Goal: Communication & Community: Answer question/provide support

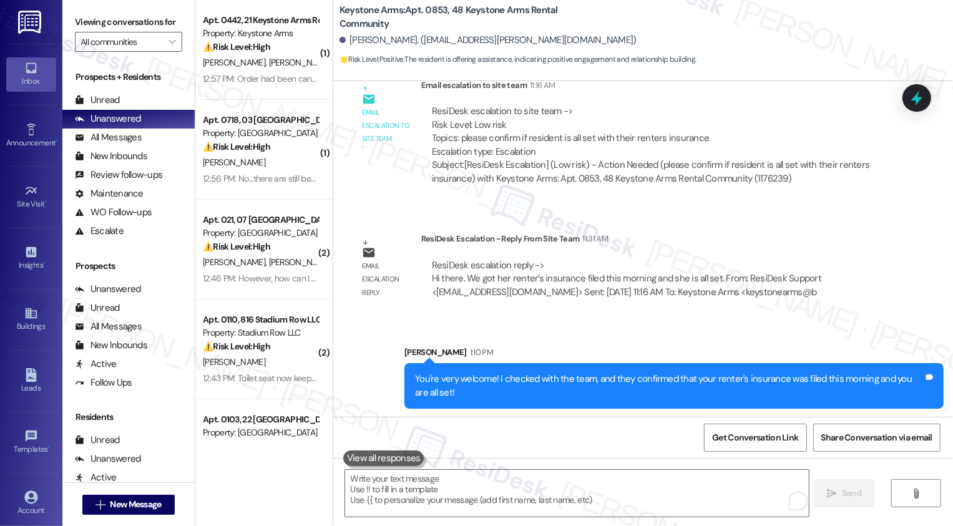
scroll to position [19833, 0]
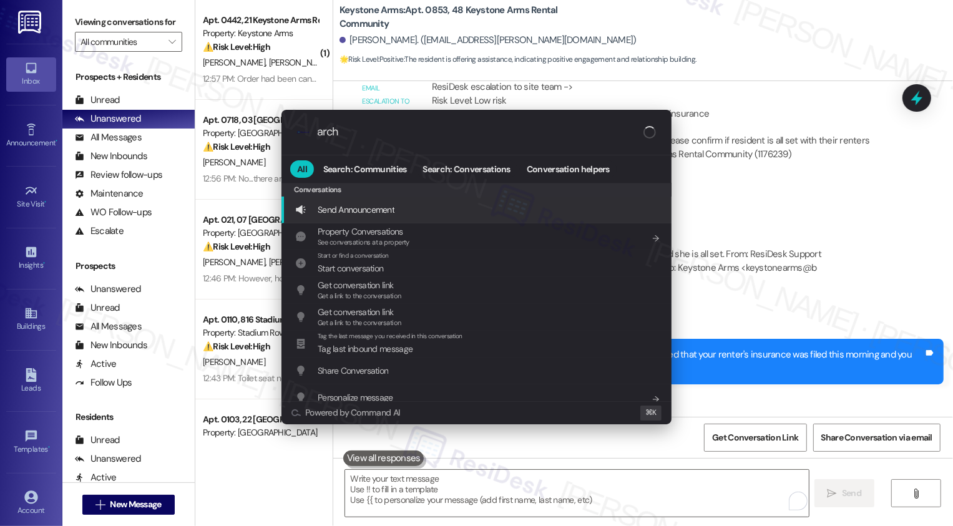
type input "archi"
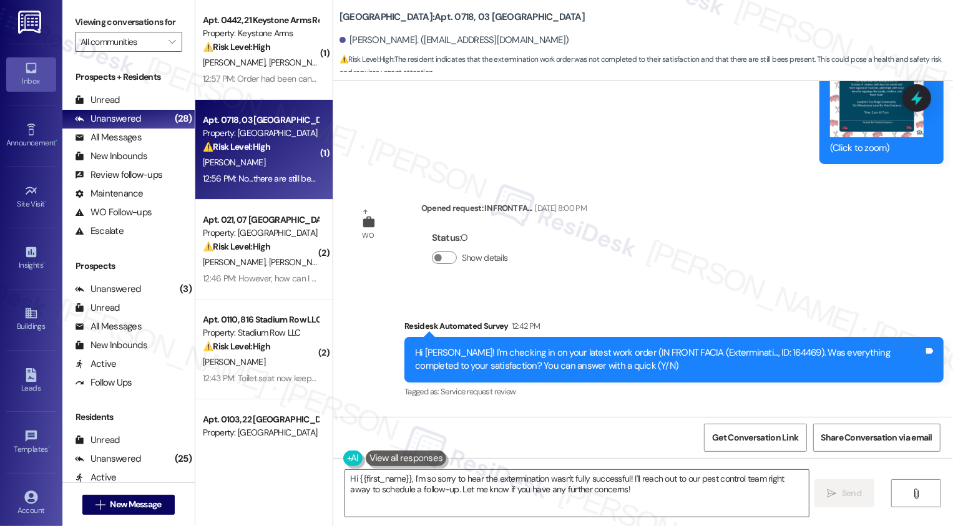
scroll to position [13660, 0]
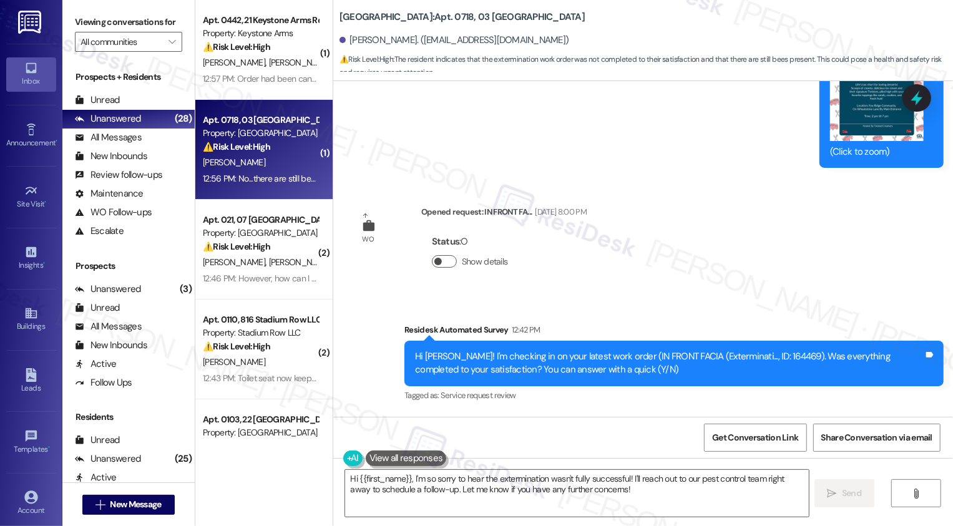
click at [438, 255] on button "Show details" at bounding box center [444, 261] width 25 height 12
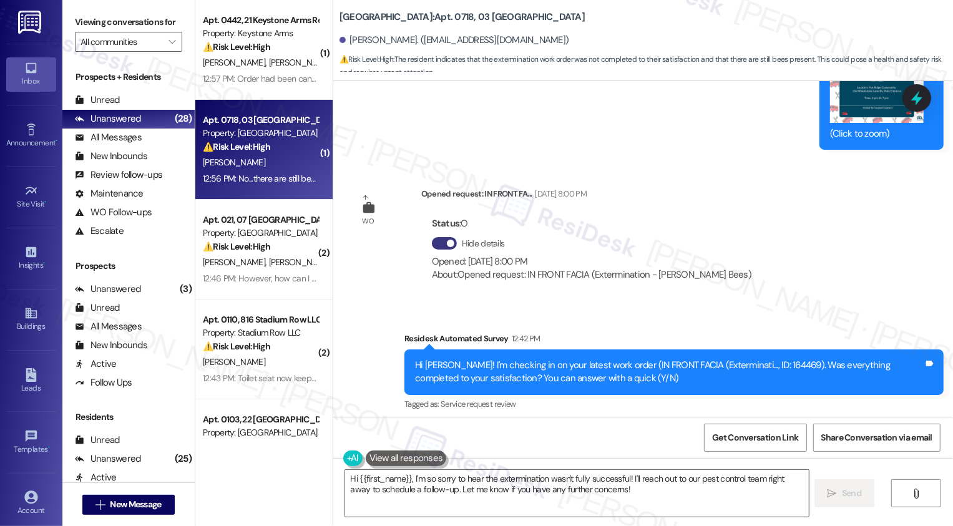
scroll to position [13691, 0]
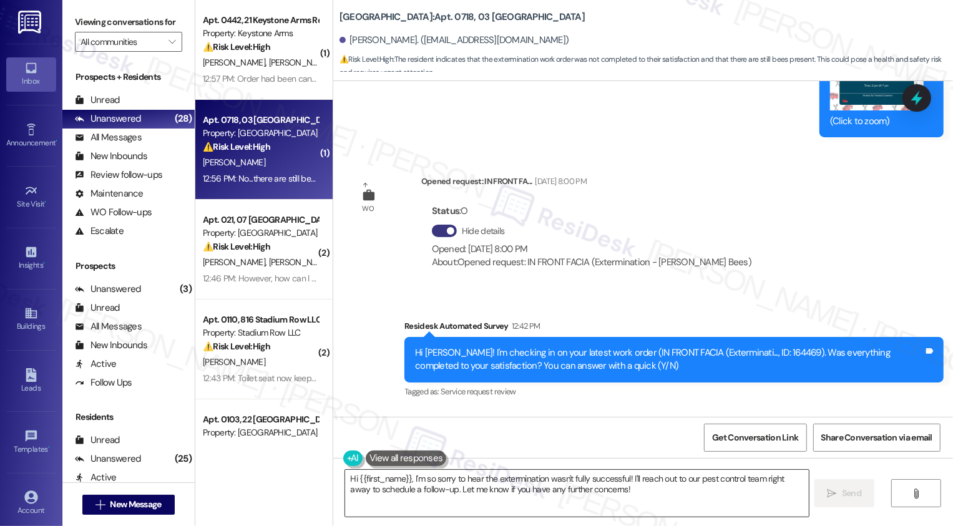
click at [454, 489] on textarea "Hi {{first_name}}, I'm so sorry to hear the extermination wasn't fully successf…" at bounding box center [577, 493] width 464 height 47
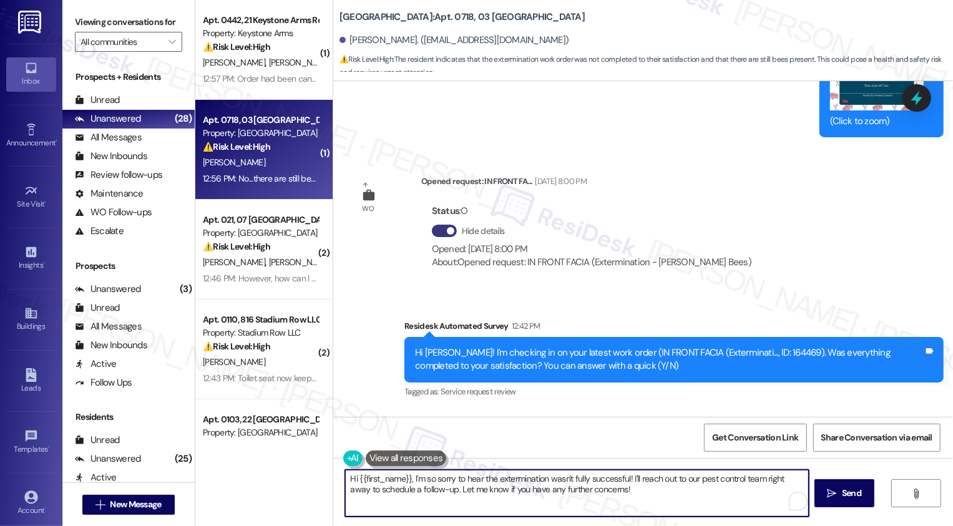
drag, startPoint x: 408, startPoint y: 479, endPoint x: 506, endPoint y: 522, distance: 107.0
click at [506, 522] on div "Hi {{first_name}}, I'm so sorry to hear the extermination wasn't fully successf…" at bounding box center [643, 505] width 620 height 94
paste textarea "specific areas where you’re still noticing the bees? If you share the details, …"
click at [522, 482] on textarea "Hi {{first_name}}, thank you for letting me know. Are there specific areas wher…" at bounding box center [577, 493] width 464 height 47
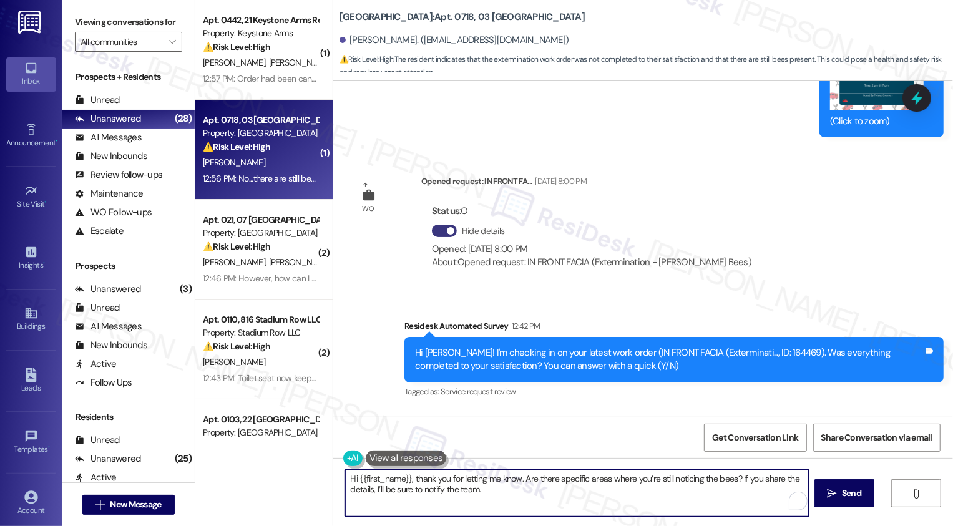
click at [580, 489] on textarea "Hi {{first_name}}, thank you for letting me know. Are there specific areas wher…" at bounding box center [577, 493] width 464 height 47
type textarea "Hi {{first_name}}, thank you for letting me know. Are there specific areas wher…"
click at [838, 496] on span " Send" at bounding box center [844, 493] width 39 height 13
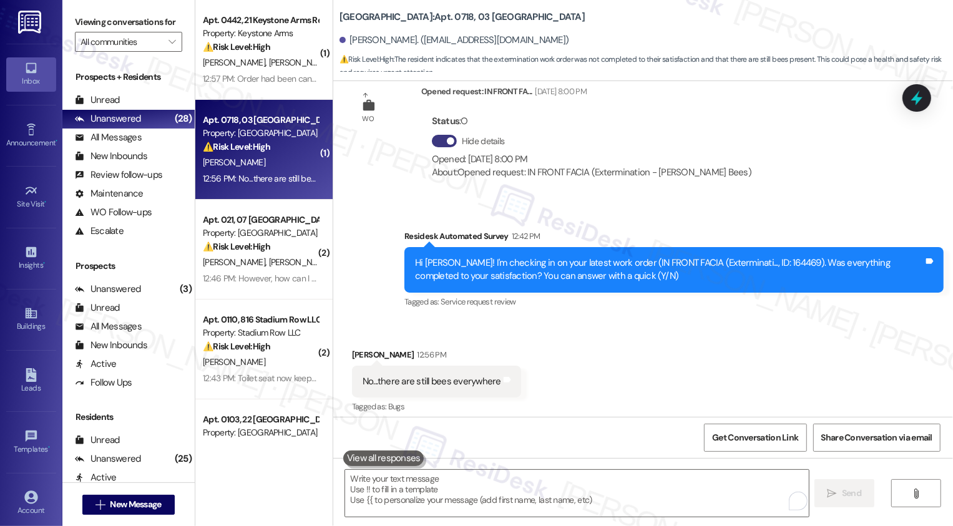
scroll to position [13792, 0]
